Goal: Transaction & Acquisition: Purchase product/service

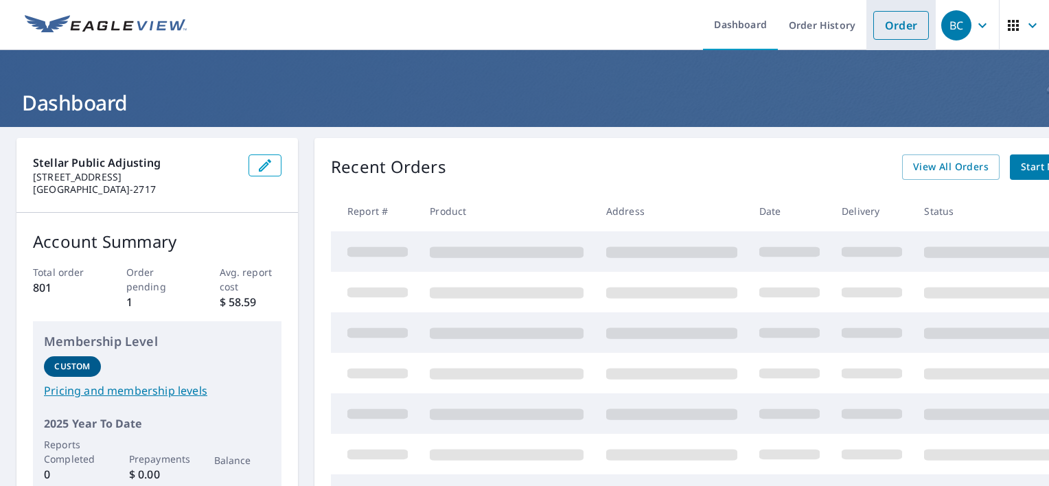
click at [901, 26] on link "Order" at bounding box center [901, 25] width 56 height 29
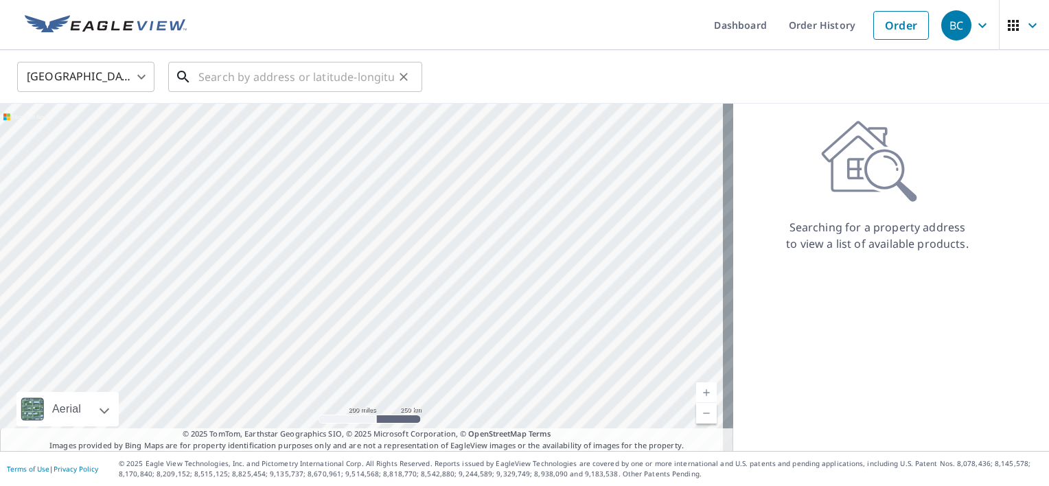
click at [291, 79] on input "text" at bounding box center [296, 77] width 196 height 38
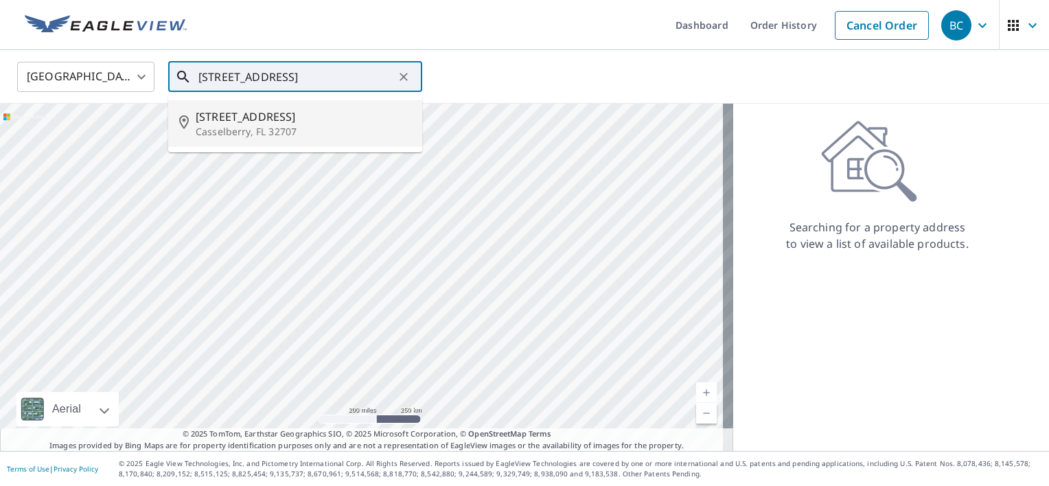
click at [277, 109] on span "[STREET_ADDRESS]" at bounding box center [304, 116] width 216 height 16
type input "[STREET_ADDRESS][PERSON_NAME]"
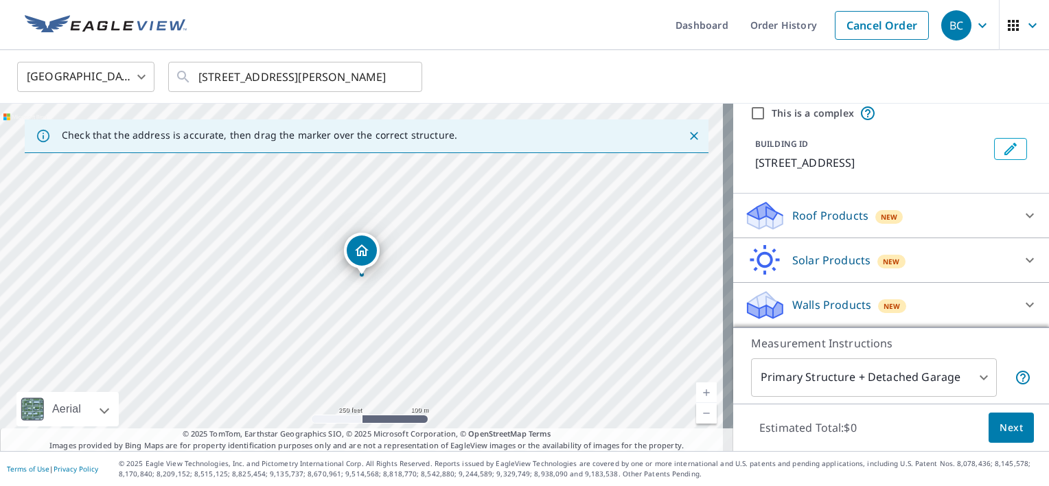
scroll to position [68, 0]
click at [1019, 306] on div at bounding box center [1029, 304] width 33 height 33
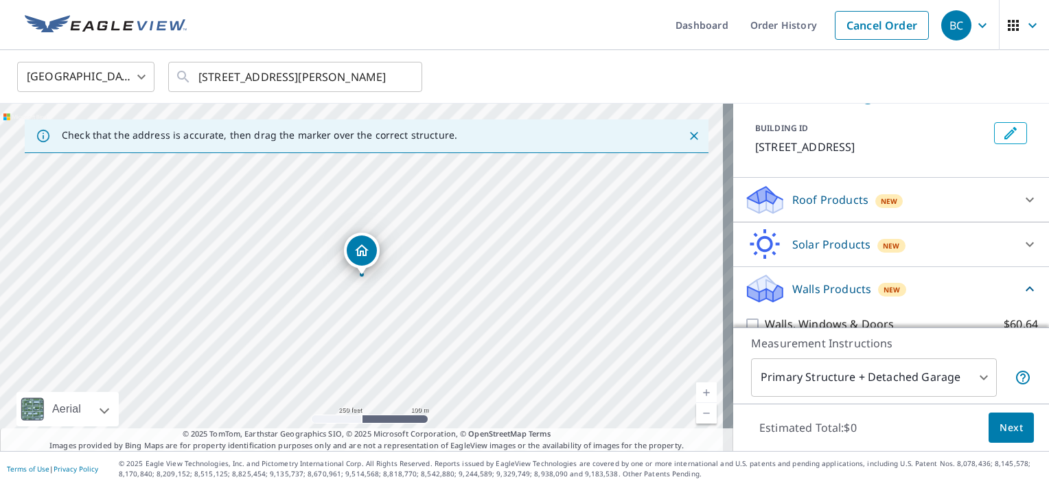
scroll to position [106, 0]
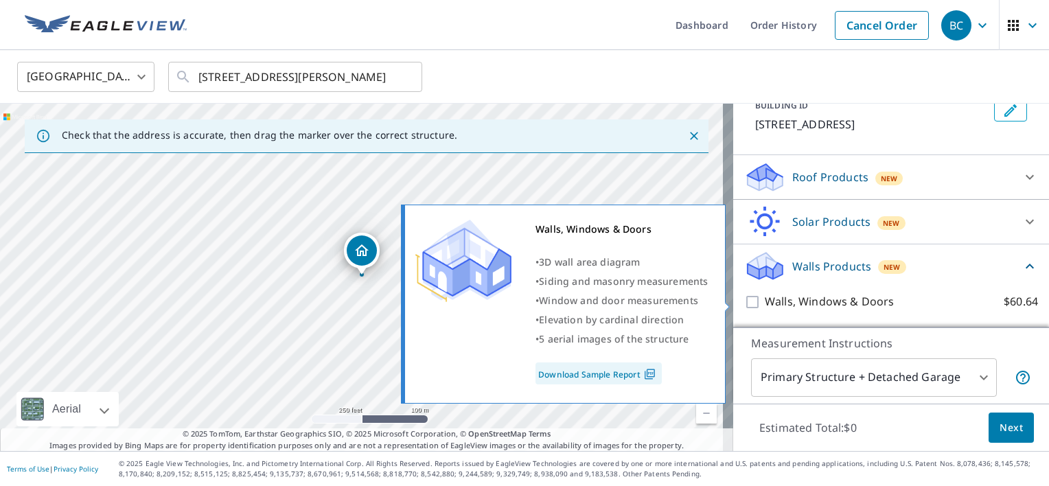
click at [744, 304] on input "Walls, Windows & Doors $60.64" at bounding box center [754, 302] width 21 height 16
checkbox input "true"
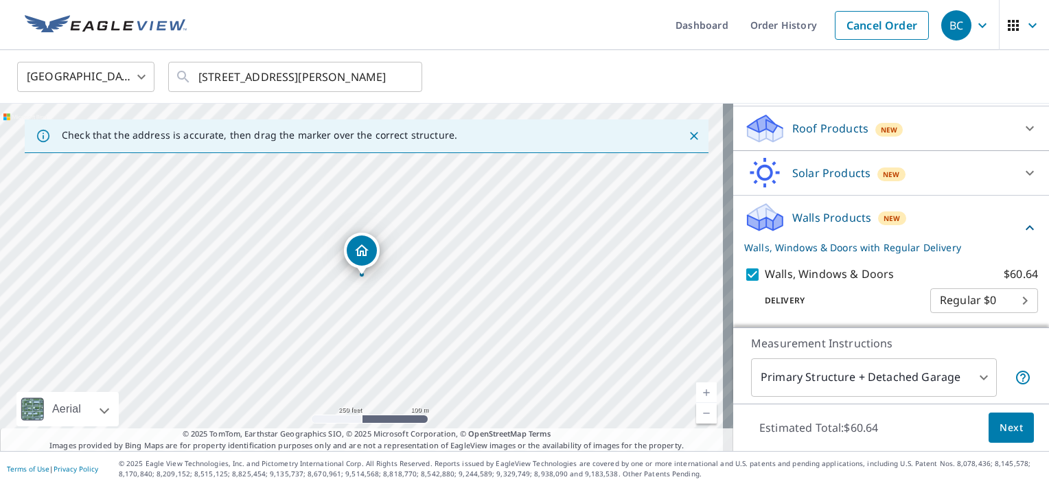
scroll to position [157, 0]
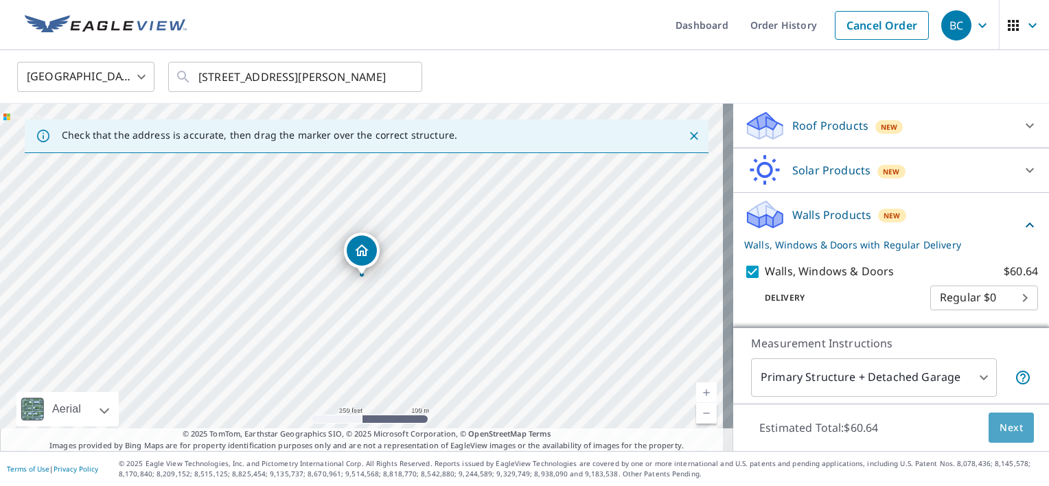
click at [1002, 426] on span "Next" at bounding box center [1010, 427] width 23 height 17
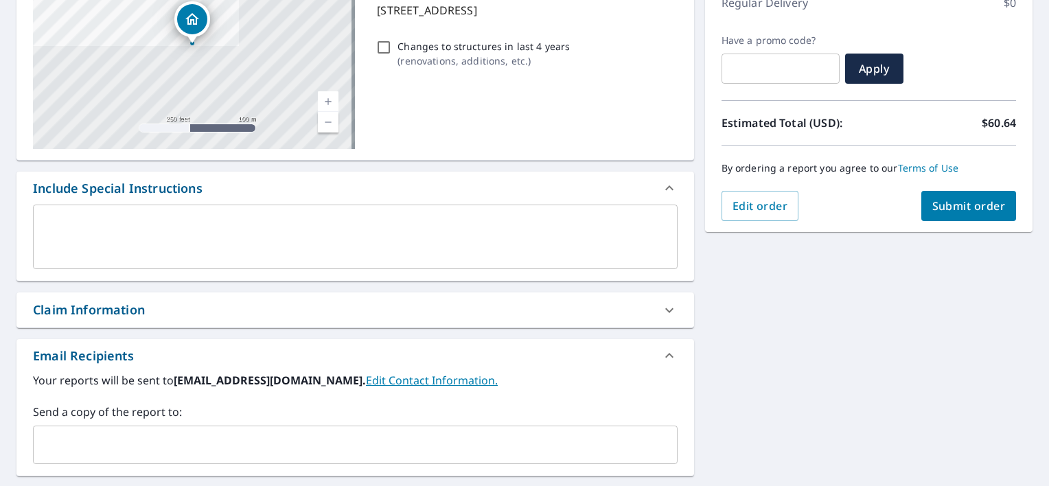
scroll to position [343, 0]
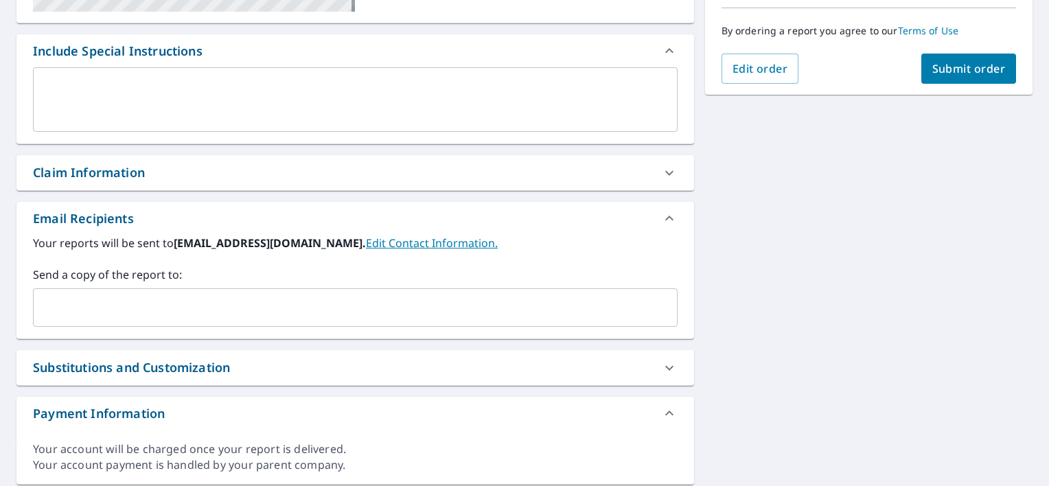
click at [176, 302] on input "text" at bounding box center [345, 307] width 612 height 26
click at [759, 307] on div "[STREET_ADDRESS] Aerial Road A standard road map Aerial A detailed look from ab…" at bounding box center [524, 140] width 1049 height 712
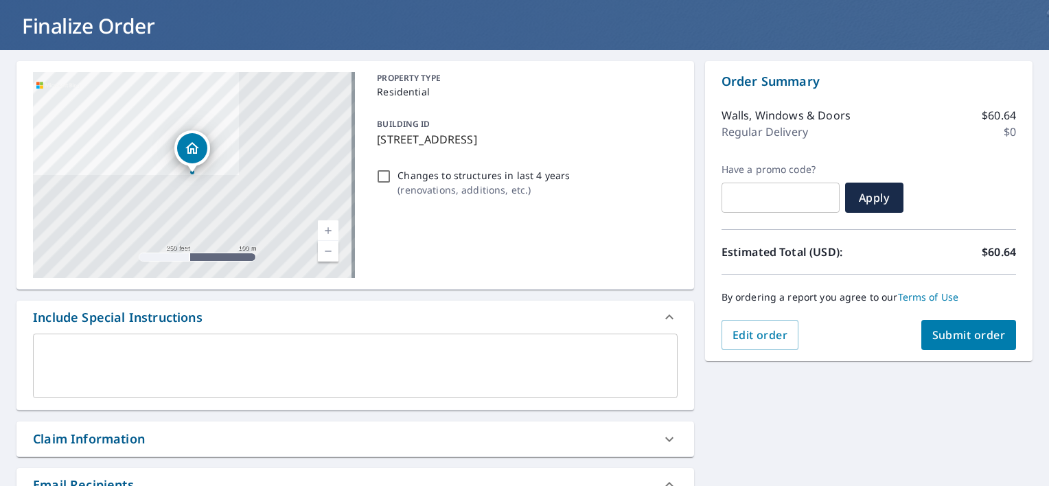
scroll to position [69, 0]
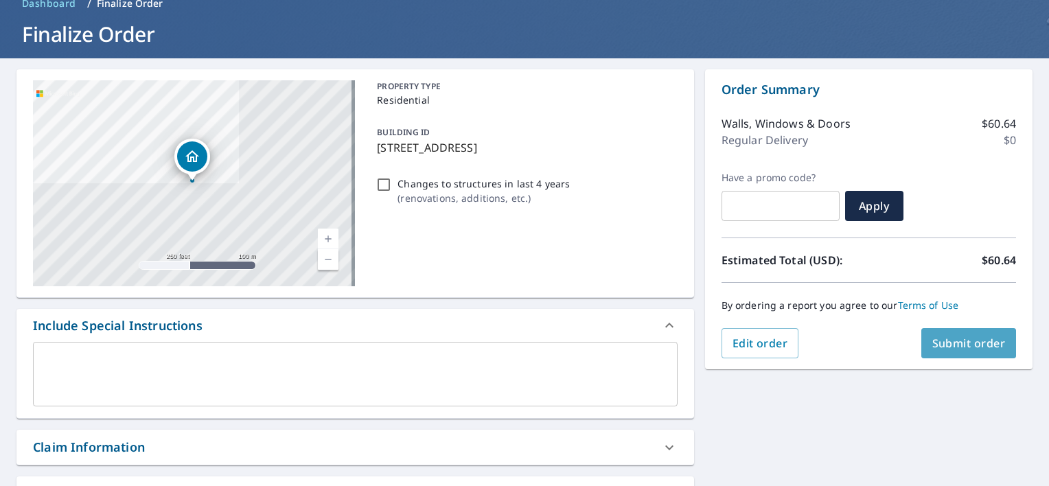
click at [974, 343] on span "Submit order" at bounding box center [968, 343] width 73 height 15
